Goal: Information Seeking & Learning: Learn about a topic

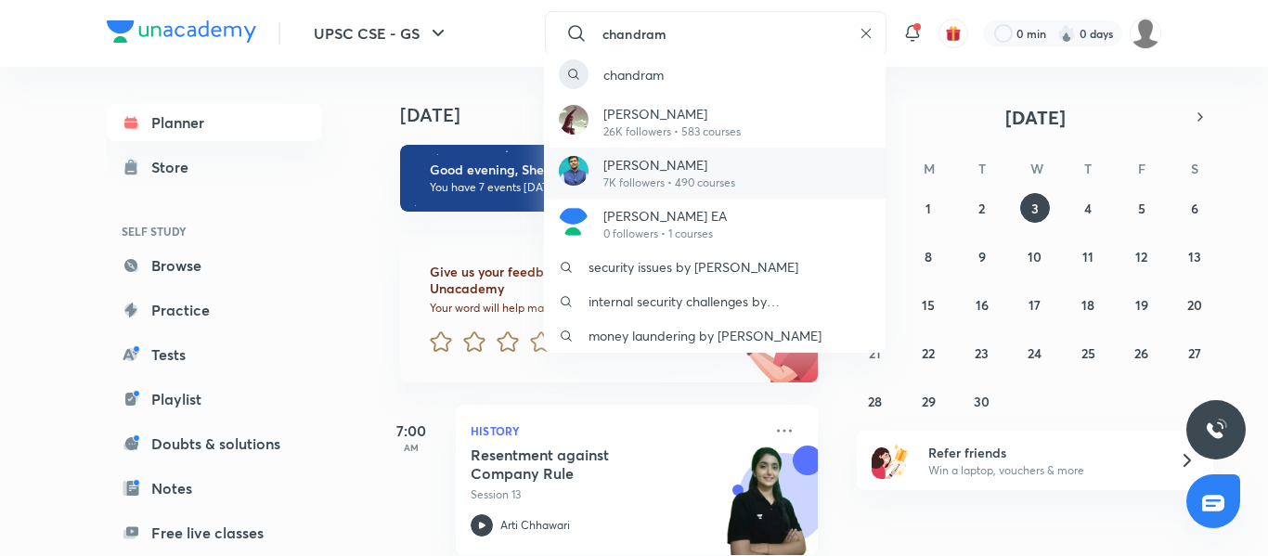
type input "chandram"
click at [771, 172] on div "[PERSON_NAME] 7K followers • 490 courses" at bounding box center [715, 173] width 342 height 51
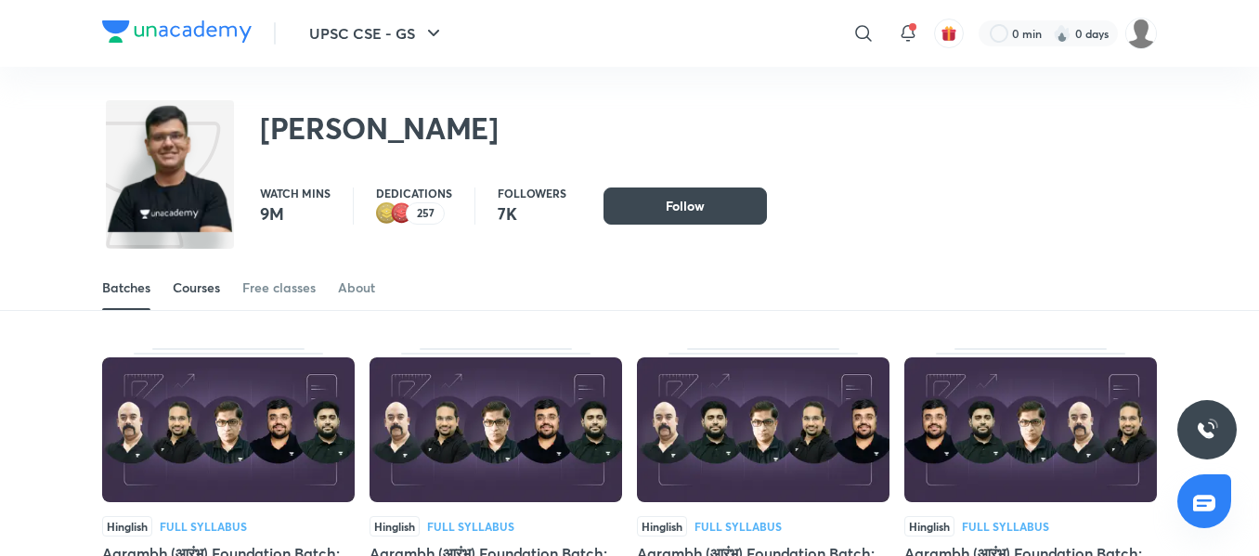
click at [200, 286] on div "Courses" at bounding box center [196, 288] width 47 height 19
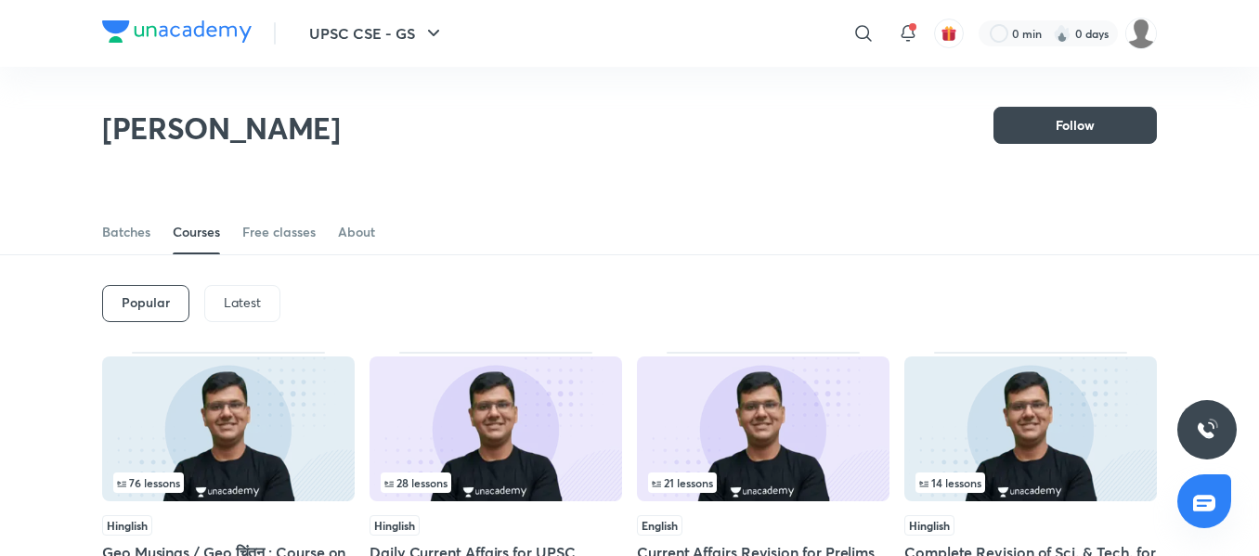
scroll to position [92, 0]
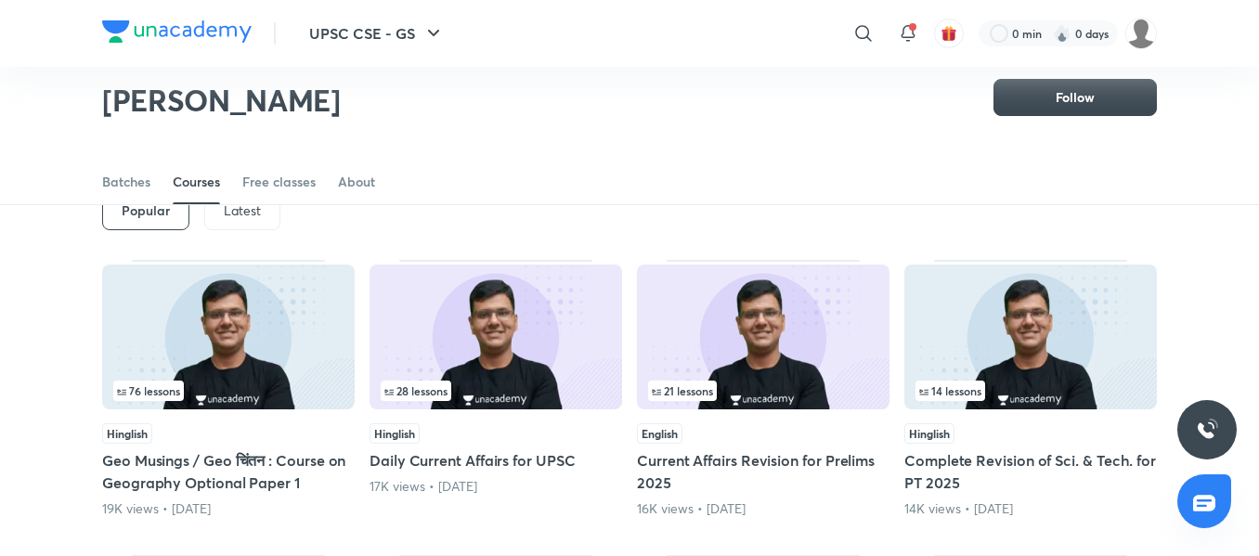
click at [265, 216] on div "Latest" at bounding box center [242, 211] width 76 height 37
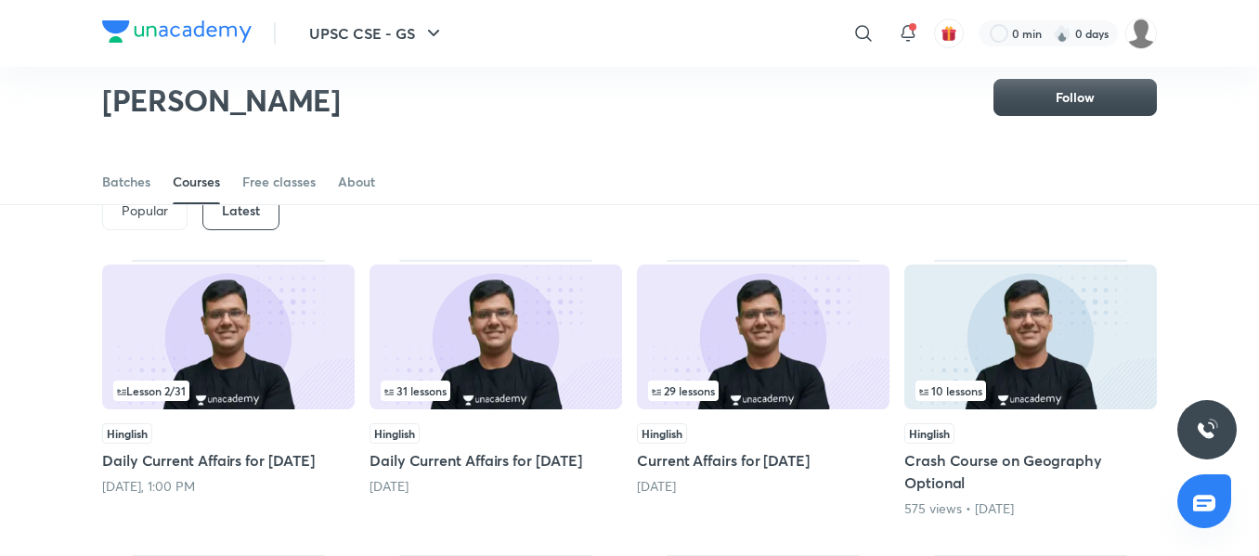
click at [298, 370] on img at bounding box center [228, 337] width 253 height 145
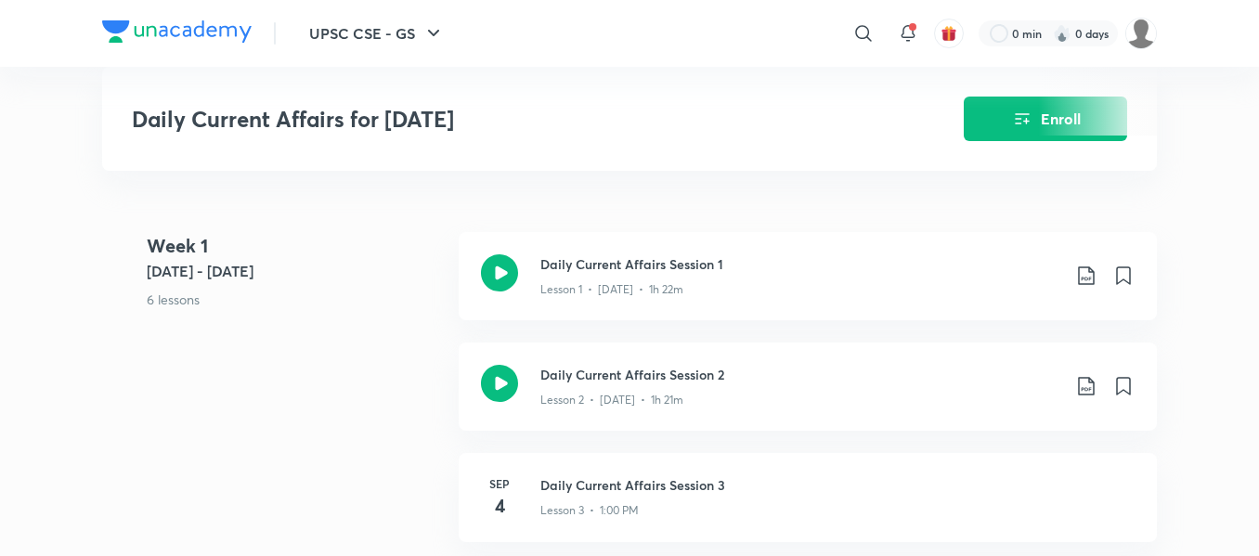
scroll to position [715, 0]
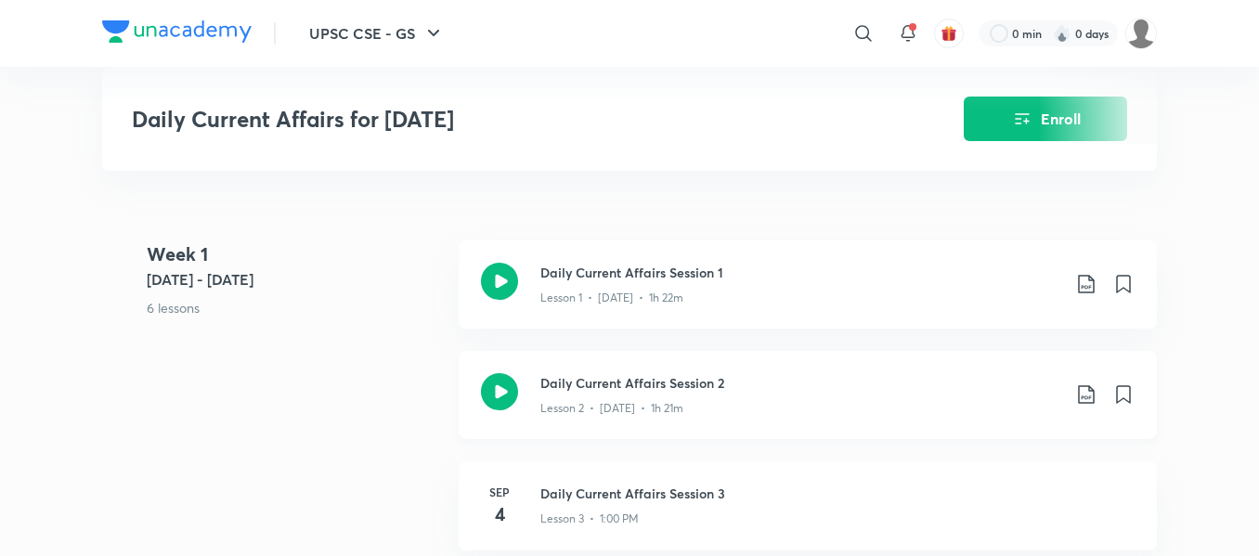
click at [691, 379] on h3 "Daily Current Affairs Session 2" at bounding box center [800, 382] width 520 height 19
